Goal: Find specific page/section: Find specific page/section

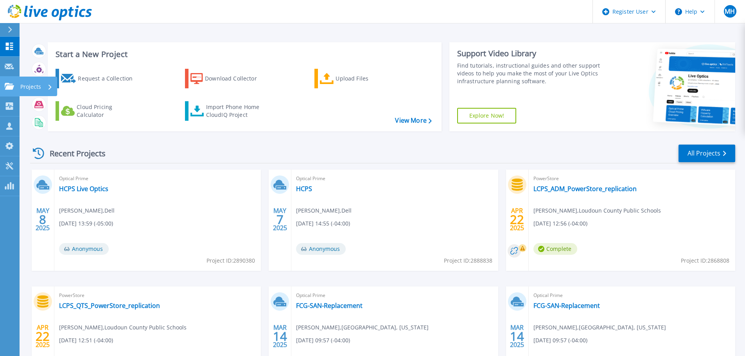
click at [27, 84] on p "Projects" at bounding box center [30, 87] width 21 height 20
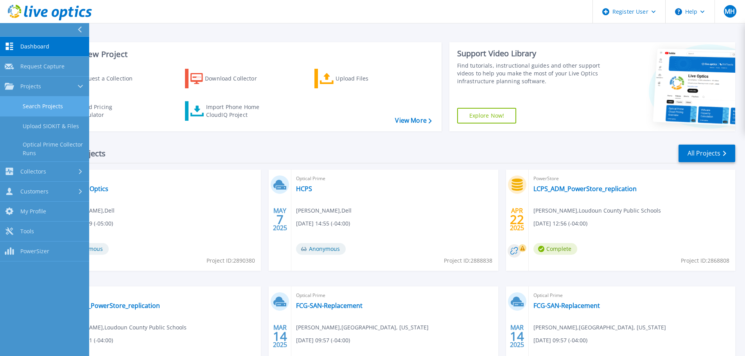
click at [43, 106] on link "Search Projects" at bounding box center [44, 107] width 89 height 20
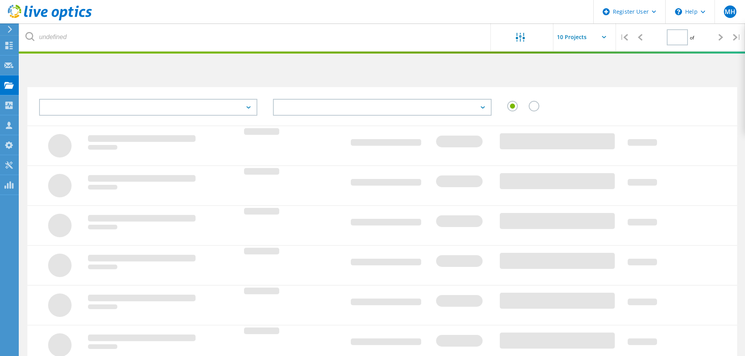
type input "1"
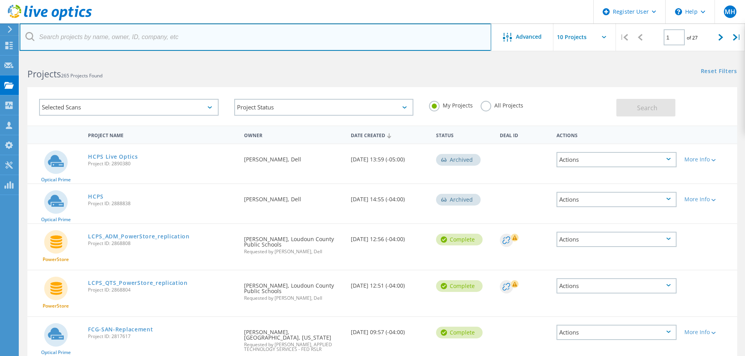
click at [103, 35] on input "text" at bounding box center [256, 36] width 472 height 27
paste input "2648512"
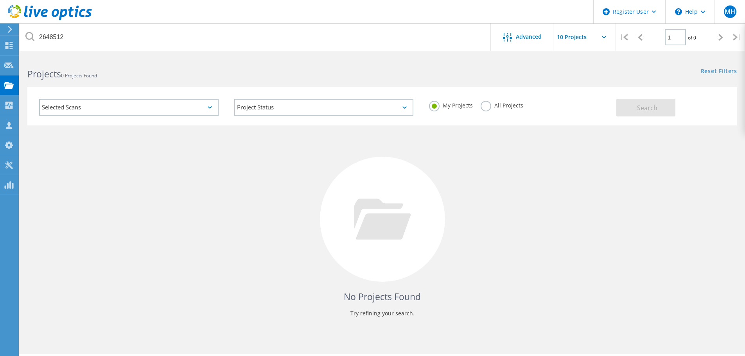
click at [491, 104] on label "All Projects" at bounding box center [502, 104] width 43 height 7
click at [0, 0] on input "All Projects" at bounding box center [0, 0] width 0 height 0
click at [638, 106] on span "Search" at bounding box center [647, 108] width 20 height 9
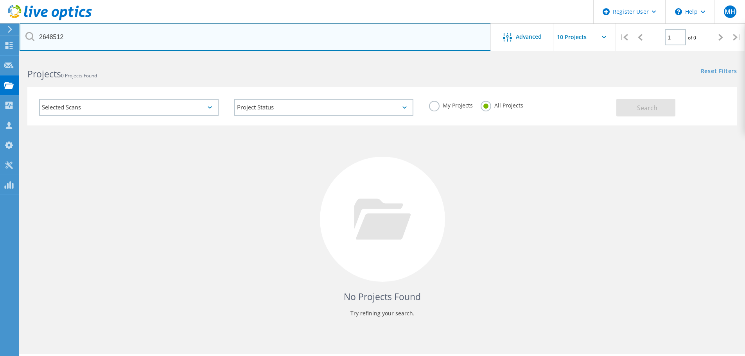
drag, startPoint x: 78, startPoint y: 36, endPoint x: 0, endPoint y: 30, distance: 78.1
click at [0, 57] on div "Register User \n Help Explore Helpful Articles Contact Support MH Dell User [PE…" at bounding box center [372, 217] width 745 height 321
type input "2"
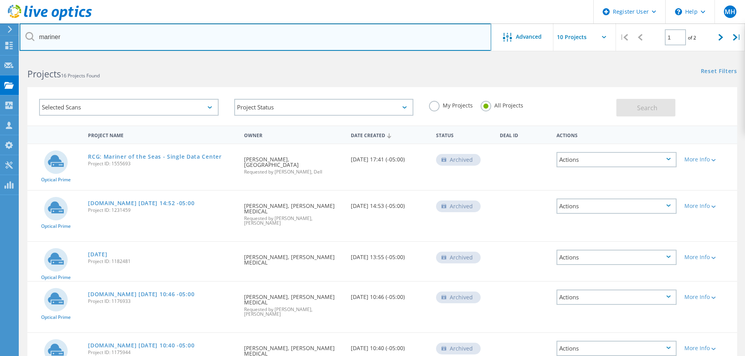
drag, startPoint x: 110, startPoint y: 40, endPoint x: 1, endPoint y: 35, distance: 108.8
click at [1, 57] on div "Register User \n Help Explore Helpful Articles Contact Support MH Dell User [PE…" at bounding box center [372, 357] width 745 height 600
paste input "Mariner Finance"
type input "marinerMariner Finance"
paste input "Mariner Finance"
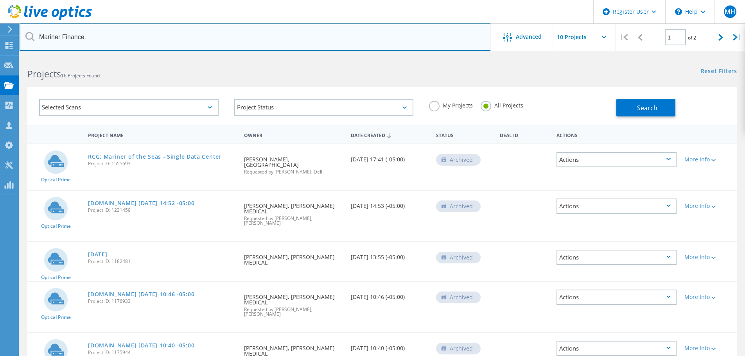
type input "Mariner Finance"
